Goal: Information Seeking & Learning: Check status

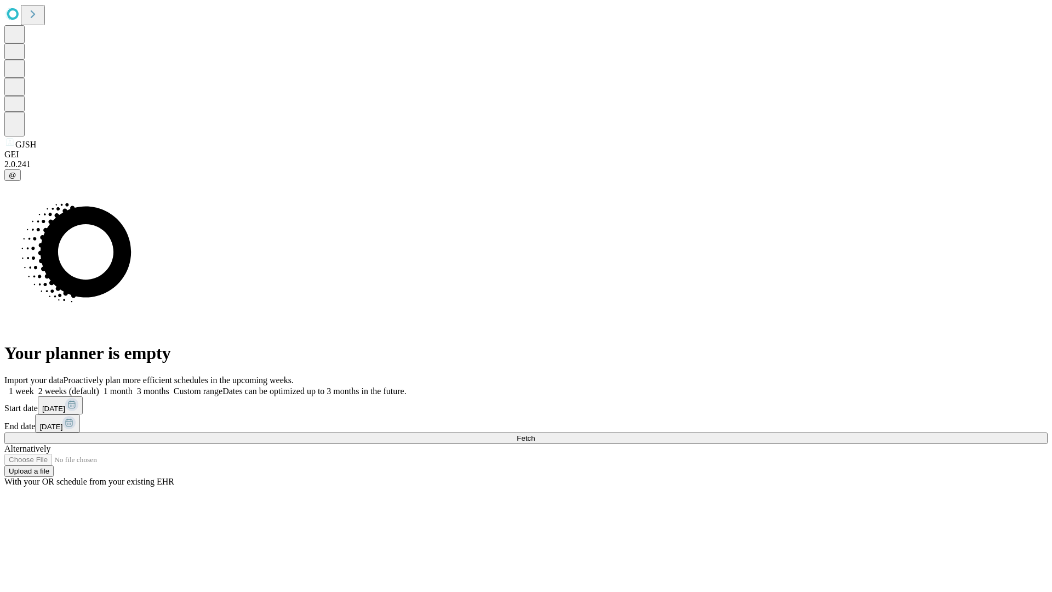
click at [535, 434] on span "Fetch" at bounding box center [526, 438] width 18 height 8
